Goal: Book appointment/travel/reservation

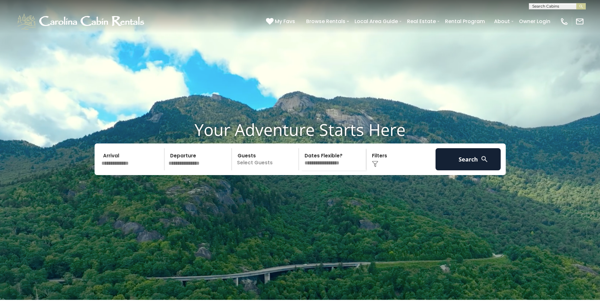
click at [245, 170] on p "Select Guests" at bounding box center [266, 159] width 65 height 22
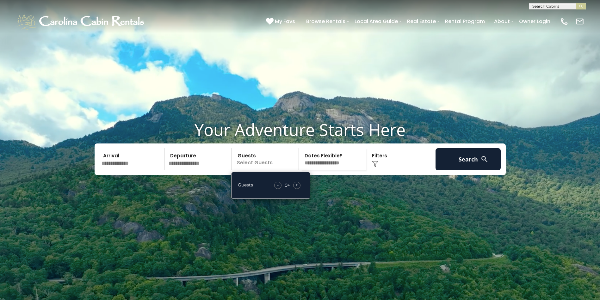
click at [296, 188] on span "+" at bounding box center [296, 185] width 3 height 6
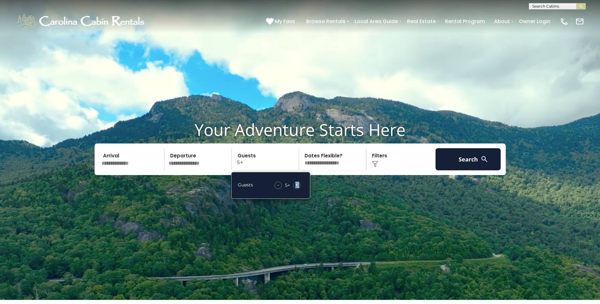
click at [296, 188] on span "+" at bounding box center [296, 185] width 3 height 6
click at [455, 170] on button "Search" at bounding box center [468, 159] width 65 height 22
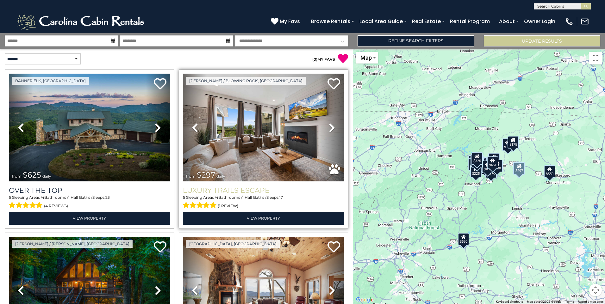
scroll to position [105, 0]
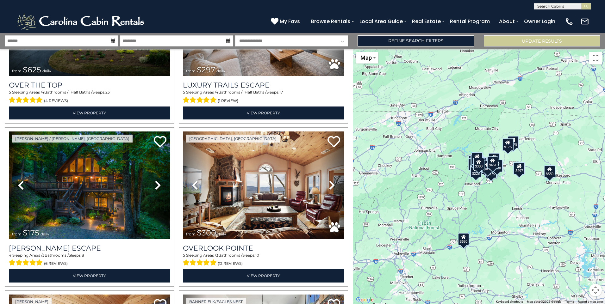
click at [497, 184] on div "$625 $297 $175 $300 $580 $290 $424 $395 $270 $185 $230 $550 $349 $230 $160 $325…" at bounding box center [479, 177] width 252 height 256
click at [468, 197] on div "$625 $297 $175 $300 $580 $290 $424 $395 $270 $185 $230 $550 $349 $230 $160 $325…" at bounding box center [479, 177] width 252 height 256
click at [594, 290] on button "Map camera controls" at bounding box center [595, 290] width 13 height 13
click at [578, 289] on button "Zoom out" at bounding box center [579, 290] width 13 height 13
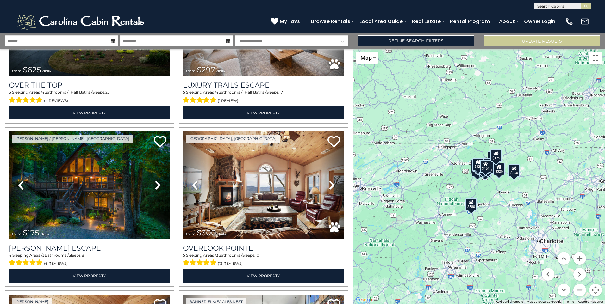
click at [579, 290] on button "Zoom out" at bounding box center [579, 290] width 13 height 13
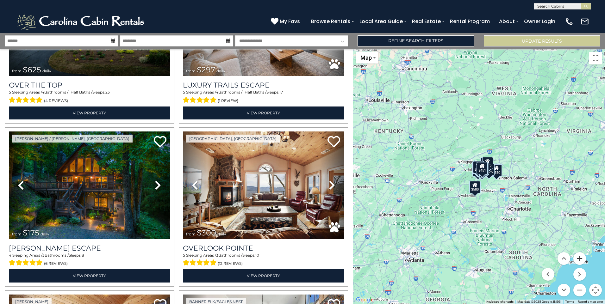
click at [579, 259] on button "Zoom in" at bounding box center [579, 258] width 13 height 13
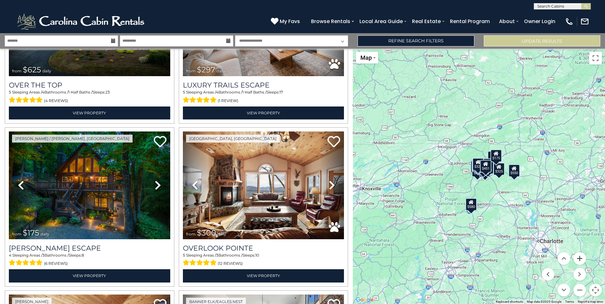
click at [579, 259] on button "Zoom in" at bounding box center [579, 258] width 13 height 13
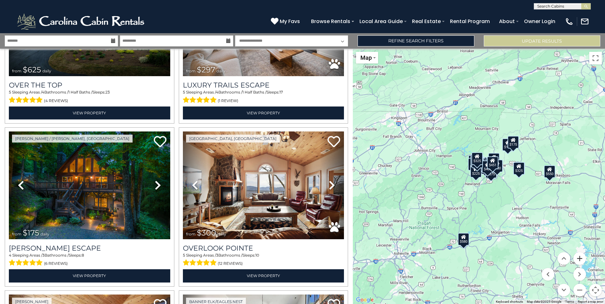
click at [579, 259] on button "Zoom in" at bounding box center [579, 258] width 13 height 13
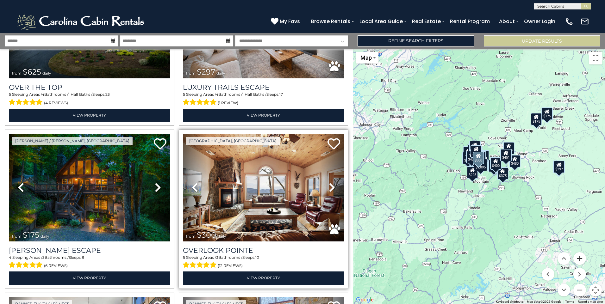
scroll to position [0, 0]
